Goal: Task Accomplishment & Management: Manage account settings

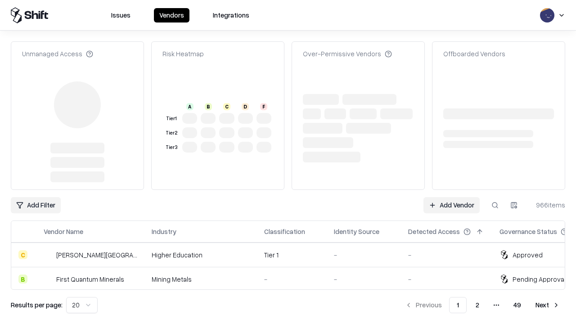
click at [452, 197] on link "Add Vendor" at bounding box center [452, 205] width 56 height 16
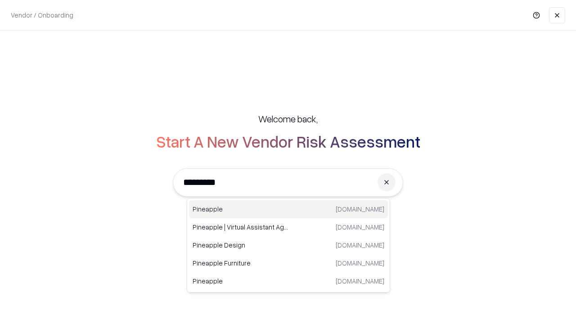
click at [289, 209] on div "Pineapple pineappleenergy.com" at bounding box center [288, 209] width 199 height 18
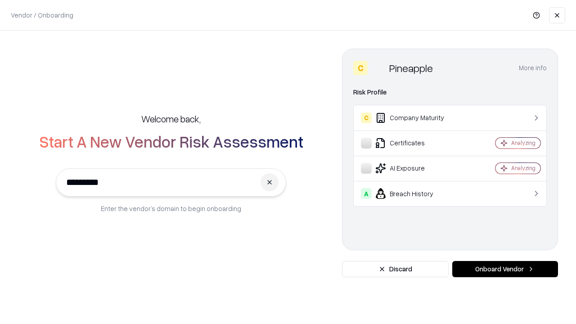
type input "*********"
click at [505, 269] on button "Onboard Vendor" at bounding box center [506, 269] width 106 height 16
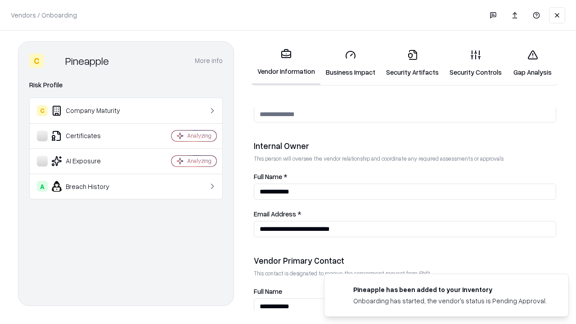
scroll to position [467, 0]
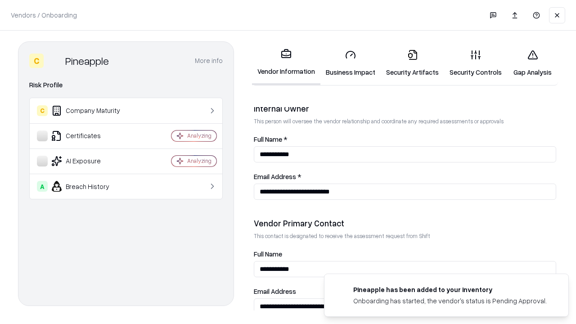
click at [351, 63] on link "Business Impact" at bounding box center [351, 63] width 60 height 42
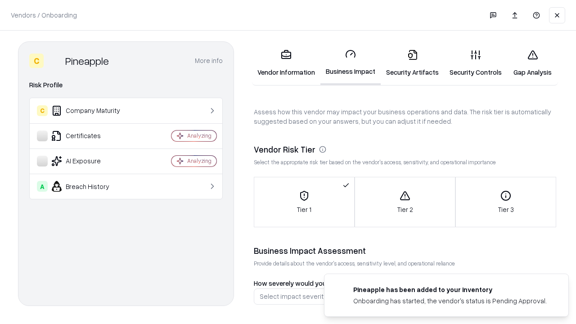
click at [412, 63] on link "Security Artifacts" at bounding box center [412, 63] width 63 height 42
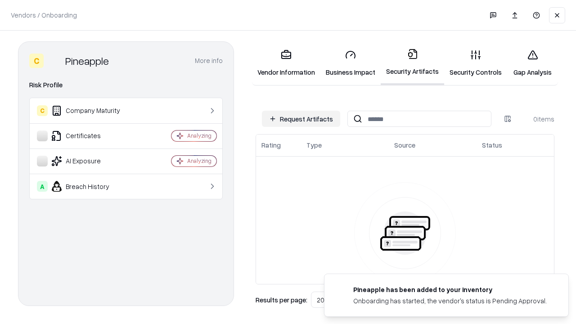
click at [301, 119] on button "Request Artifacts" at bounding box center [301, 119] width 78 height 16
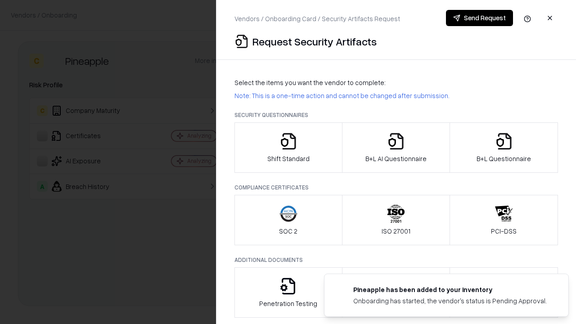
click at [288, 148] on icon "button" at bounding box center [289, 141] width 18 height 18
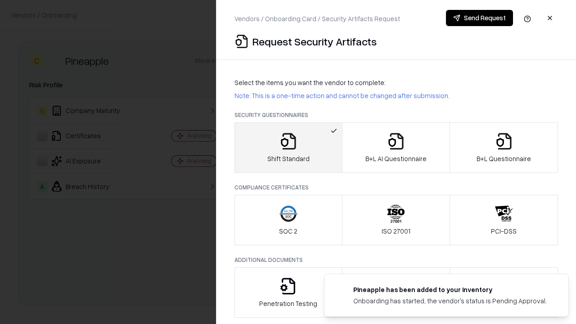
click at [480, 18] on button "Send Request" at bounding box center [479, 18] width 67 height 16
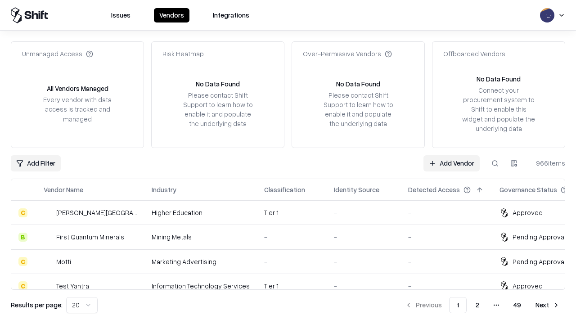
click at [495, 163] on button at bounding box center [495, 163] width 16 height 16
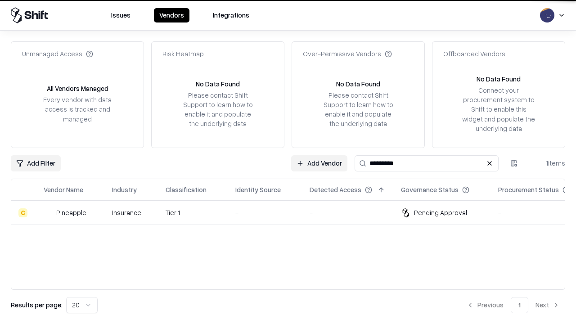
type input "*********"
click at [294, 213] on div "-" at bounding box center [266, 212] width 60 height 9
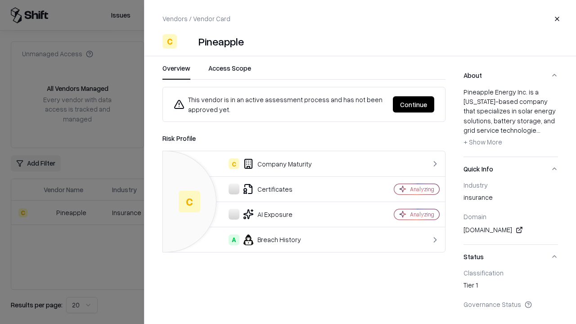
click at [414, 104] on button "Continue" at bounding box center [413, 104] width 41 height 16
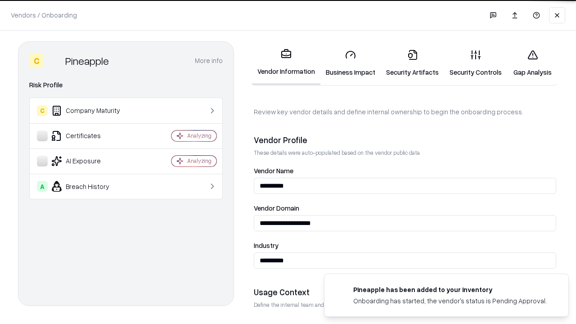
click at [412, 63] on link "Security Artifacts" at bounding box center [412, 63] width 63 height 42
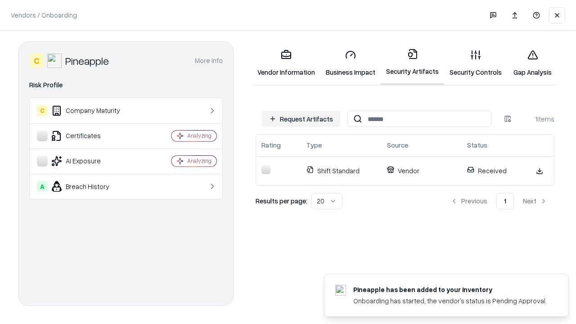
click at [533, 63] on link "Gap Analysis" at bounding box center [533, 63] width 51 height 42
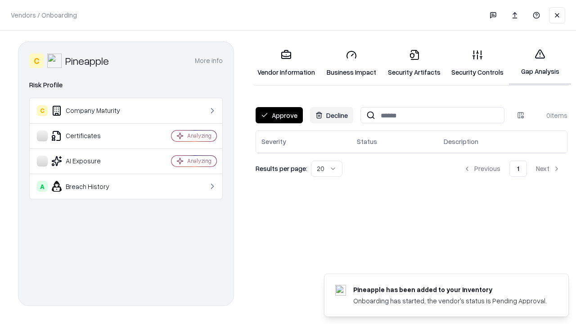
click at [279, 115] on button "Approve" at bounding box center [279, 115] width 47 height 16
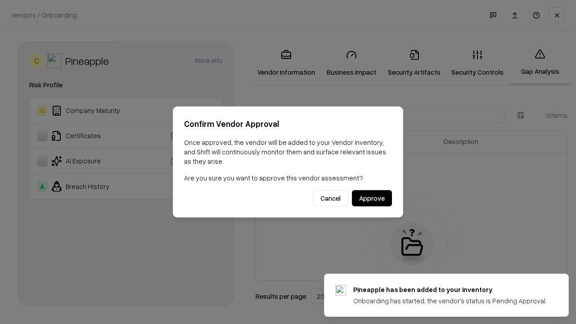
click at [372, 198] on button "Approve" at bounding box center [372, 198] width 40 height 16
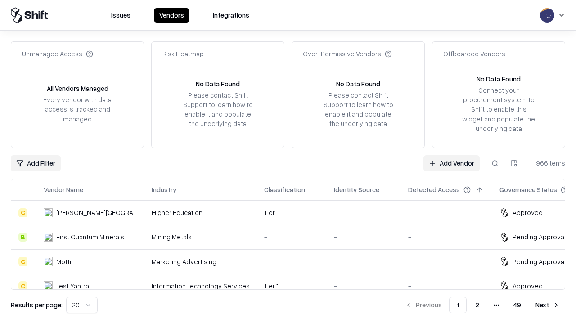
type input "*********"
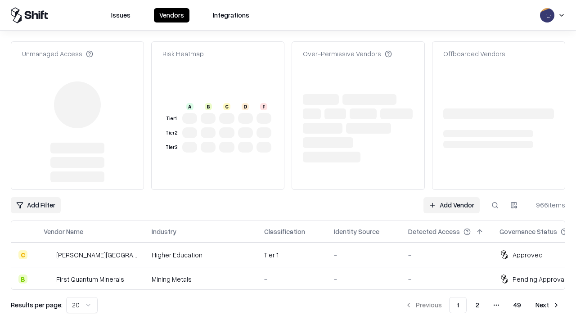
click at [452, 197] on link "Add Vendor" at bounding box center [452, 205] width 56 height 16
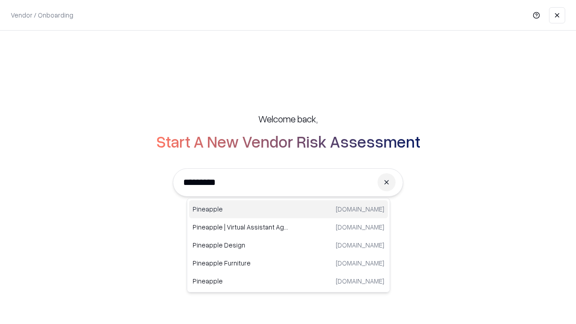
click at [289, 209] on div "Pineapple pineappleenergy.com" at bounding box center [288, 209] width 199 height 18
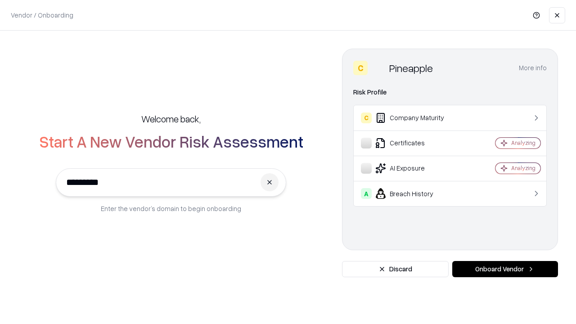
type input "*********"
click at [505, 269] on button "Onboard Vendor" at bounding box center [506, 269] width 106 height 16
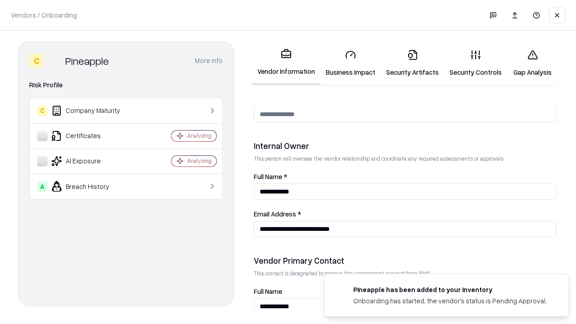
scroll to position [467, 0]
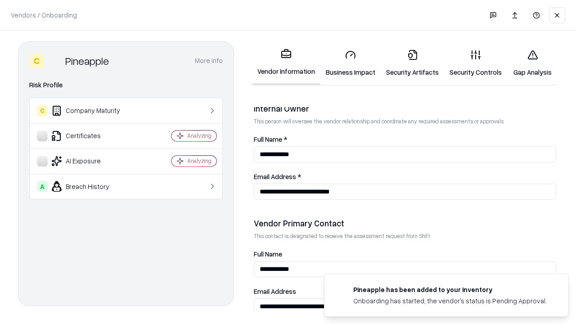
click at [533, 63] on link "Gap Analysis" at bounding box center [533, 63] width 51 height 42
